Goal: Information Seeking & Learning: Check status

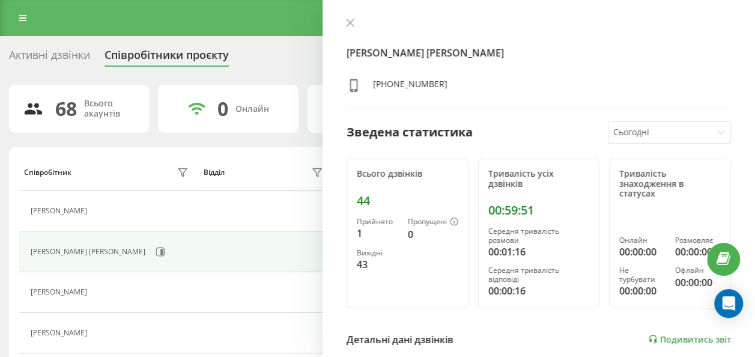
drag, startPoint x: 29, startPoint y: 21, endPoint x: 32, endPoint y: 28, distance: 8.1
click at [29, 21] on link at bounding box center [23, 18] width 22 height 17
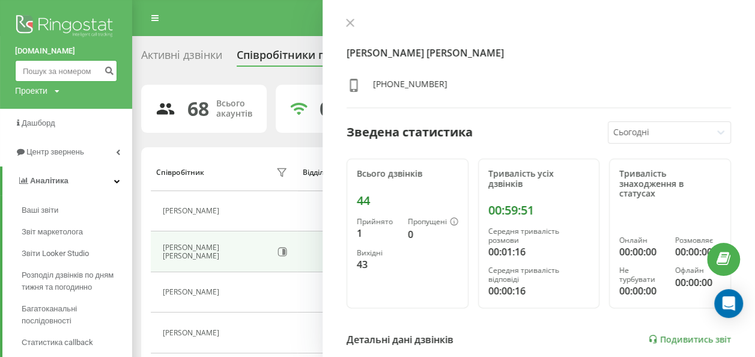
click at [47, 65] on input at bounding box center [66, 71] width 102 height 22
paste input "0955185881"
type input "0955185881"
click at [113, 75] on button "submit" at bounding box center [109, 71] width 16 height 22
